Goal: Task Accomplishment & Management: Manage account settings

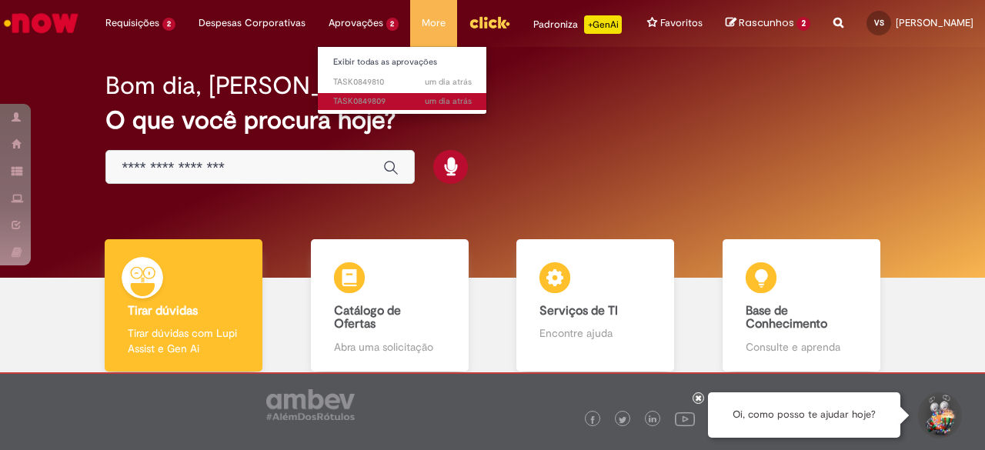
click at [341, 102] on span "um dia atrás um dia atrás TASK0849809" at bounding box center [402, 101] width 139 height 12
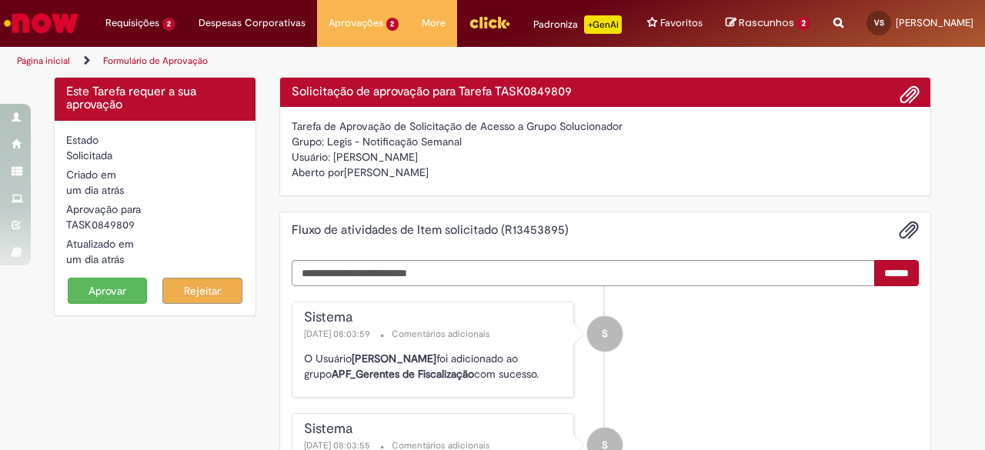
click at [105, 303] on button "Aprovar" at bounding box center [108, 291] width 80 height 26
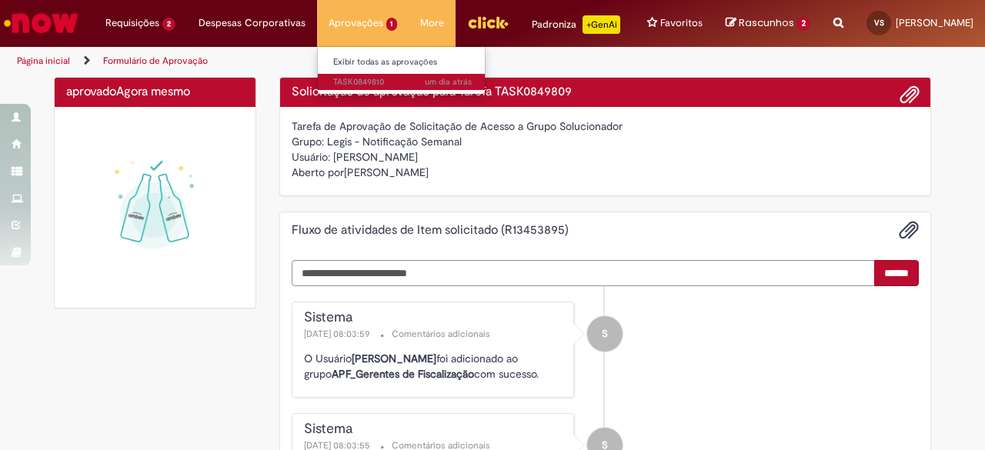
click at [339, 82] on span "um dia atrás um dia atrás TASK0849810" at bounding box center [402, 82] width 139 height 12
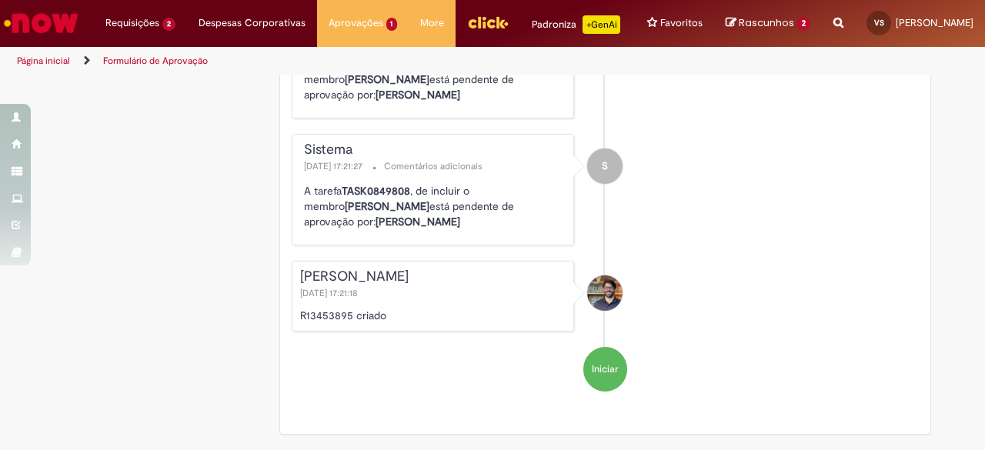
scroll to position [2622, 0]
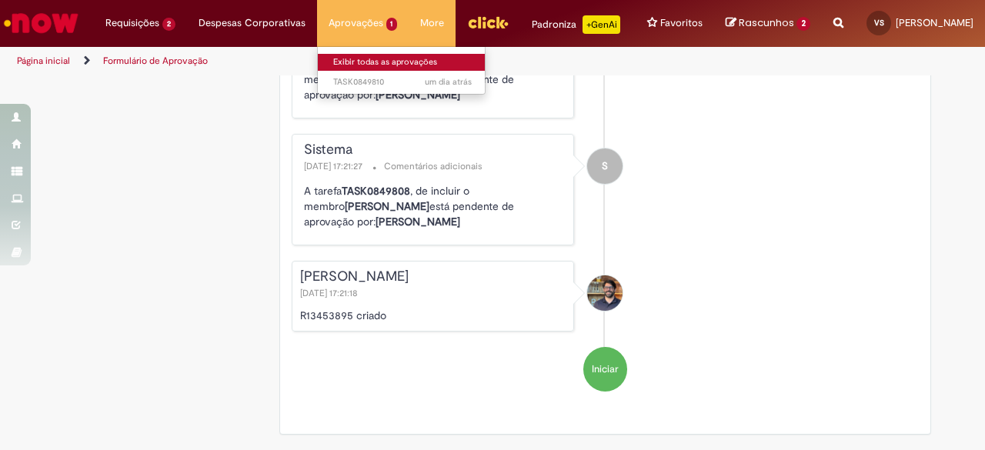
click at [349, 58] on link "Exibir todas as aprovações" at bounding box center [402, 62] width 169 height 17
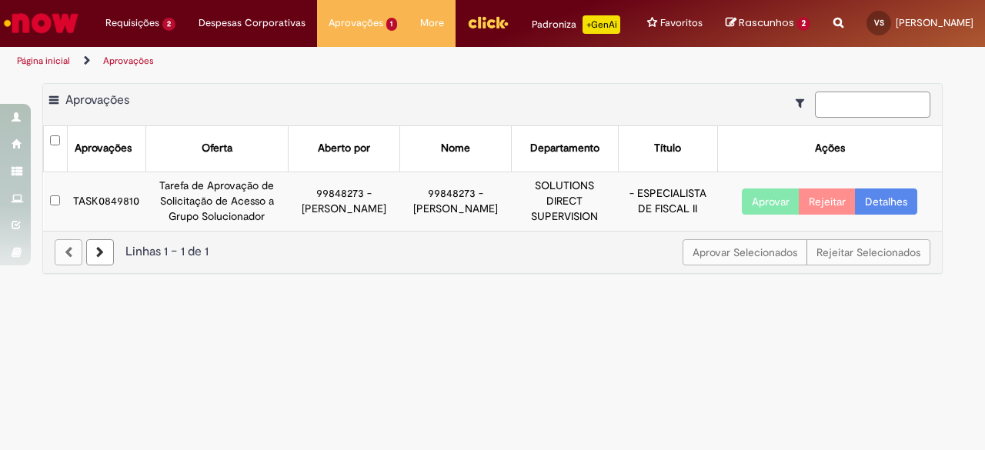
click at [861, 118] on input at bounding box center [872, 105] width 115 height 26
click at [887, 215] on link "Detalhes" at bounding box center [886, 202] width 62 height 26
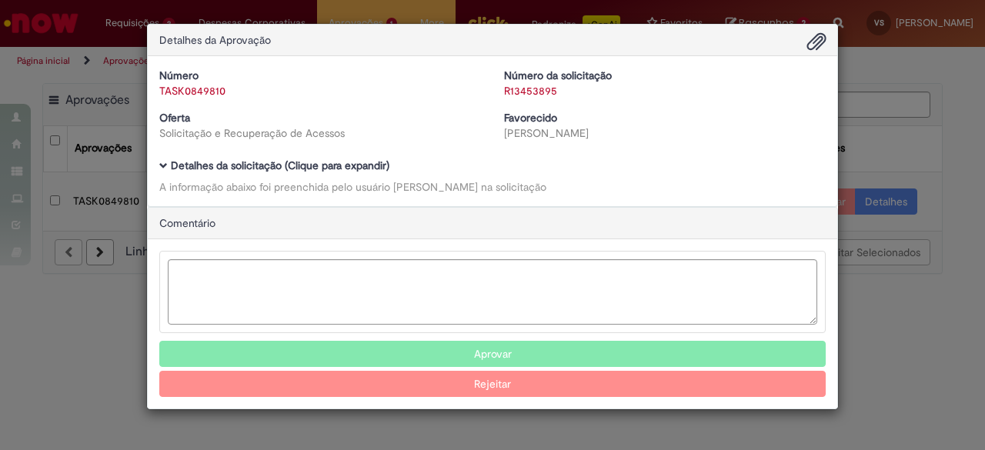
click at [931, 171] on div "Detalhes da Aprovação Número TASK0849810 Número da solicitação R13453895 Oferta…" at bounding box center [492, 225] width 985 height 450
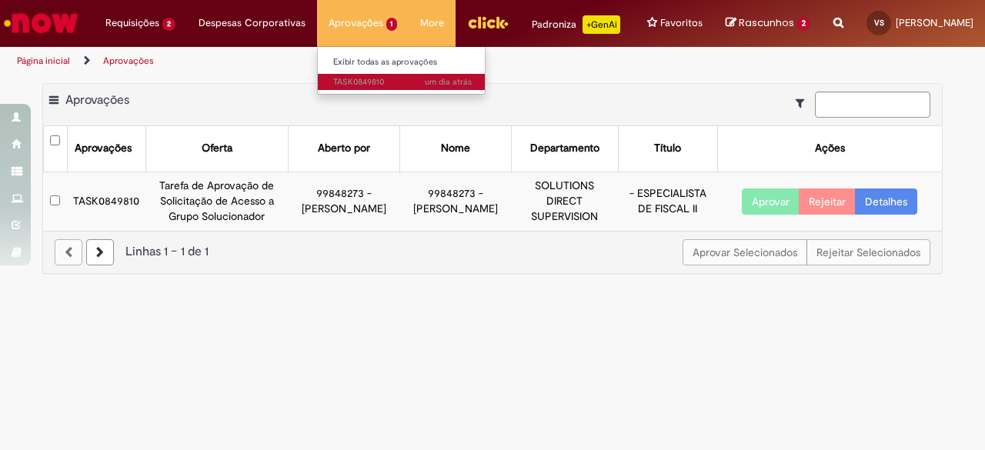
click at [355, 84] on span "um dia atrás um dia atrás TASK0849810" at bounding box center [402, 82] width 139 height 12
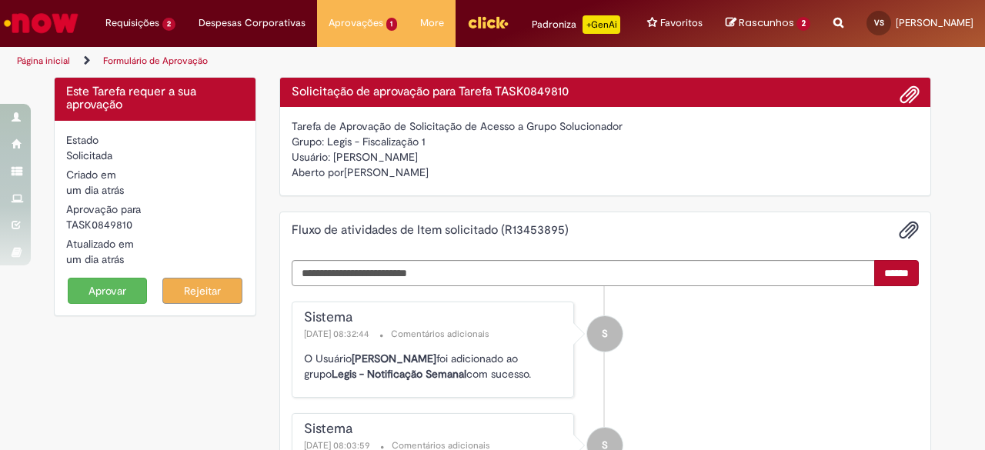
click at [101, 299] on button "Aprovar" at bounding box center [108, 291] width 80 height 26
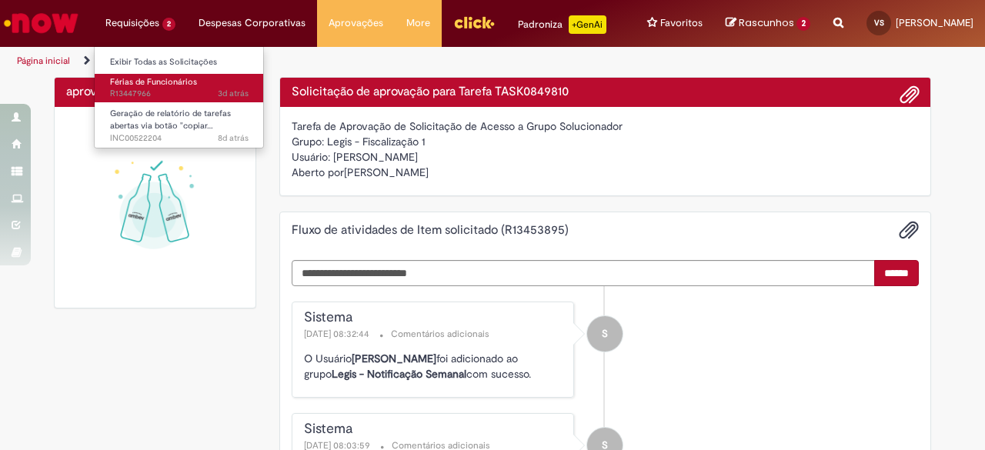
click at [162, 85] on span "Férias de Funcionários" at bounding box center [153, 82] width 87 height 12
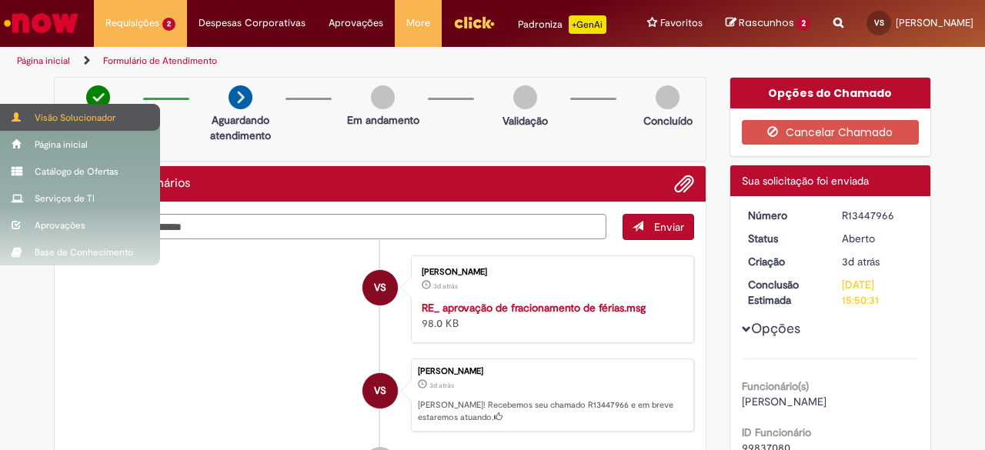
click at [60, 122] on div "Visão Solucionador" at bounding box center [80, 117] width 160 height 27
